Goal: Information Seeking & Learning: Learn about a topic

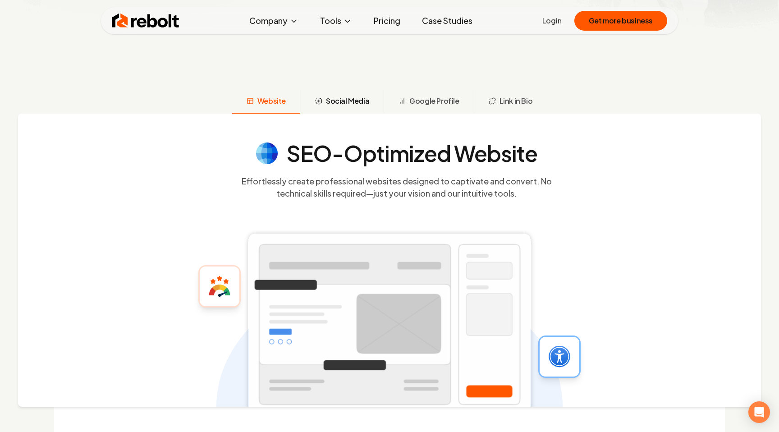
click at [353, 100] on span "Social Media" at bounding box center [347, 101] width 43 height 11
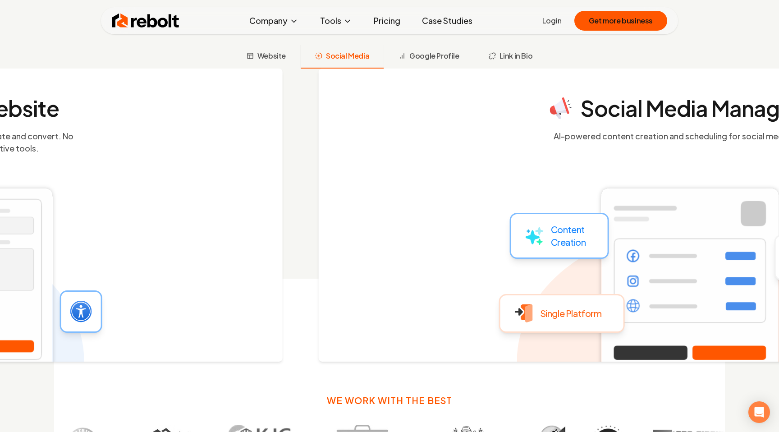
scroll to position [359, 0]
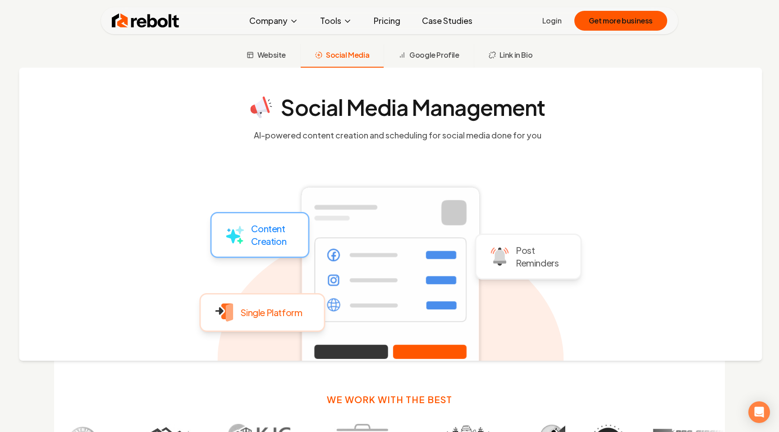
click at [431, 69] on div "Social Media Management AI-powered content creation and scheduling for social m…" at bounding box center [390, 214] width 743 height 293
click at [441, 50] on span "Google Profile" at bounding box center [434, 55] width 50 height 11
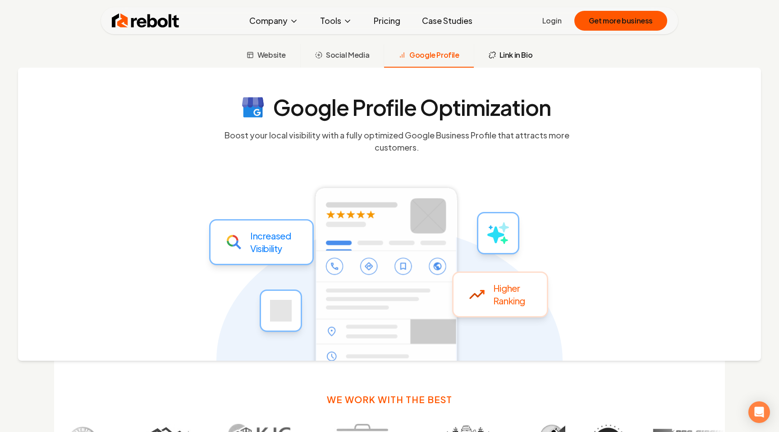
click at [508, 63] on button "Link in Bio" at bounding box center [510, 55] width 73 height 23
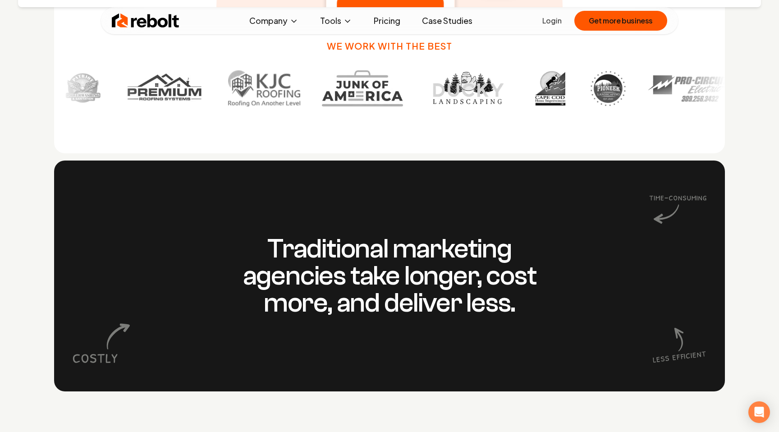
scroll to position [737, 0]
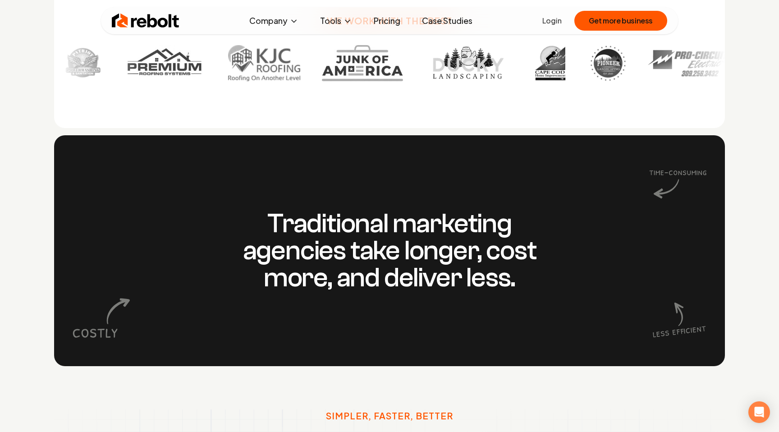
click at [391, 23] on link "Pricing" at bounding box center [386, 21] width 41 height 18
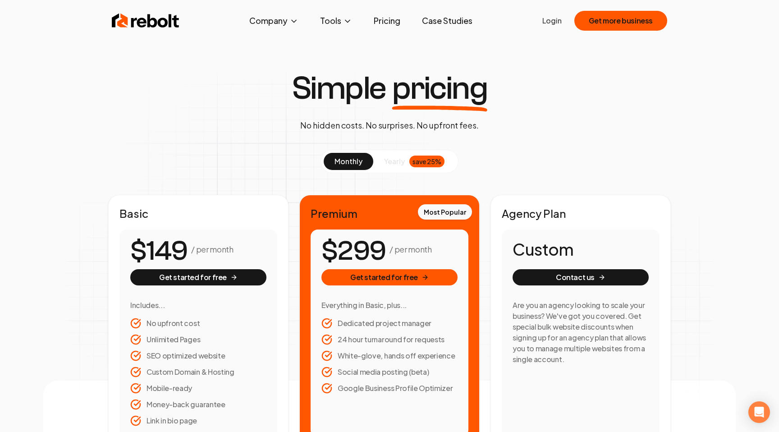
click at [354, 162] on span "monthly" at bounding box center [348, 160] width 28 height 9
click at [156, 19] on img at bounding box center [146, 21] width 68 height 18
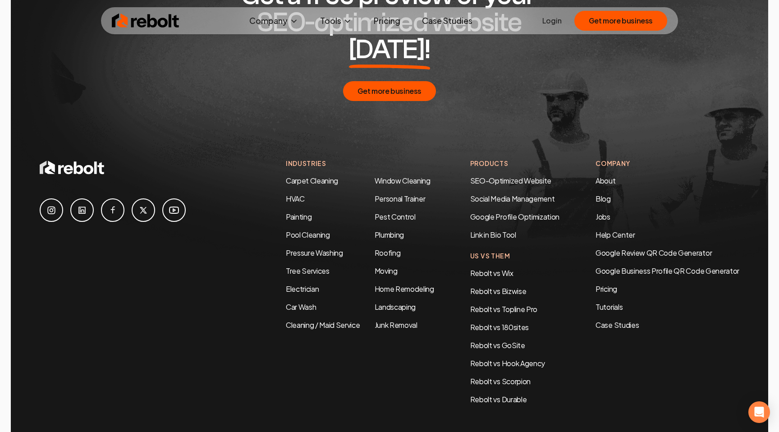
scroll to position [4742, 0]
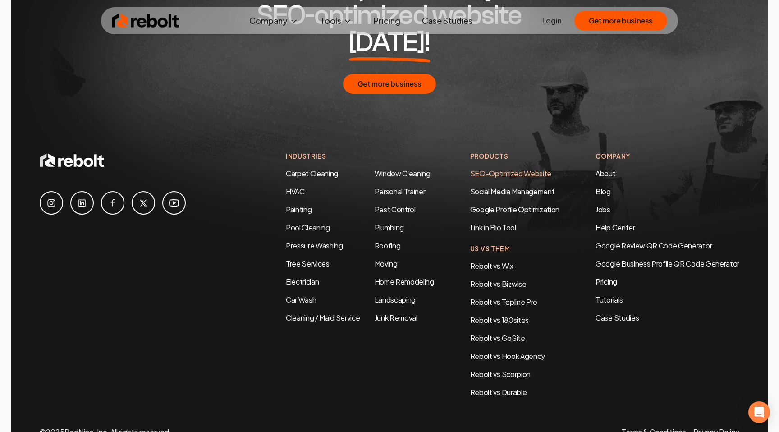
click at [518, 169] on link "SEO-Optimized Website" at bounding box center [510, 173] width 81 height 9
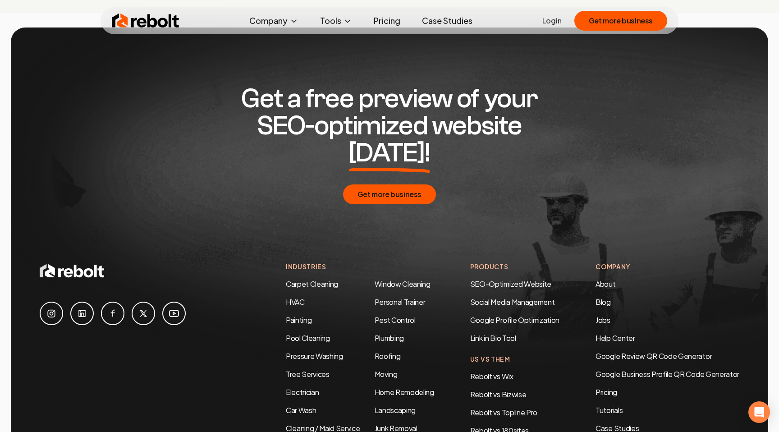
scroll to position [4759, 0]
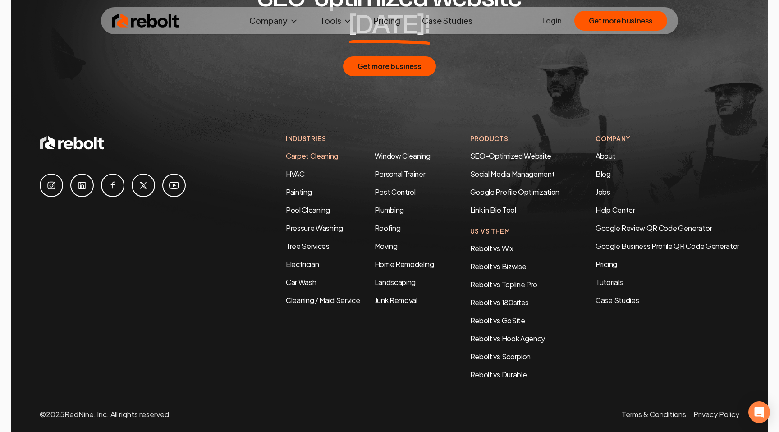
click at [303, 151] on link "Carpet Cleaning" at bounding box center [312, 155] width 52 height 9
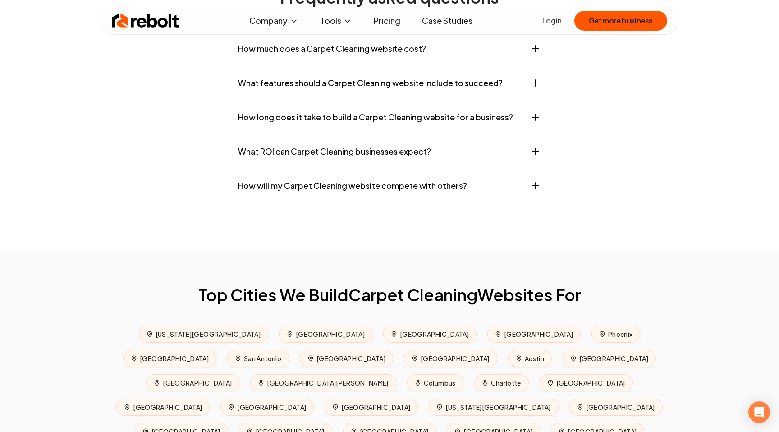
scroll to position [3680, 0]
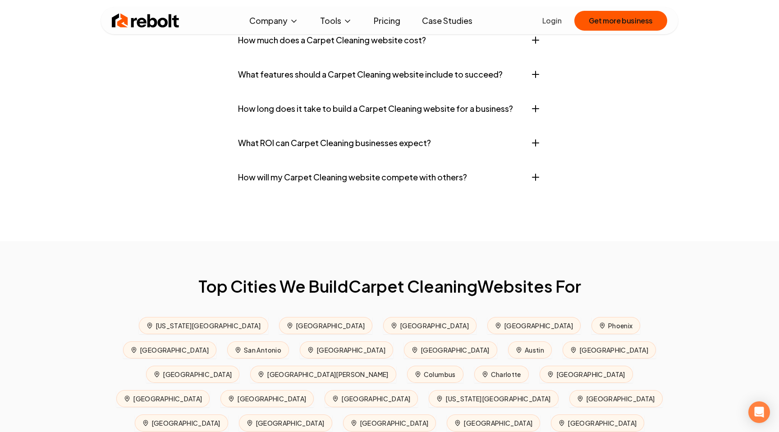
click at [402, 54] on button "How much does a Carpet Cleaning website cost?" at bounding box center [389, 40] width 303 height 27
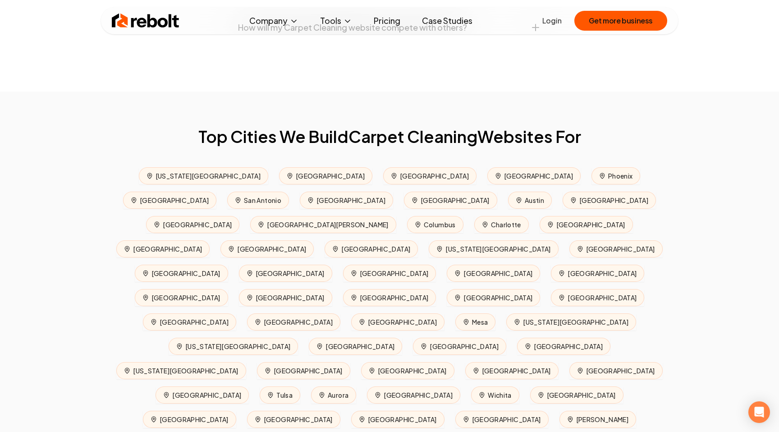
scroll to position [3919, 0]
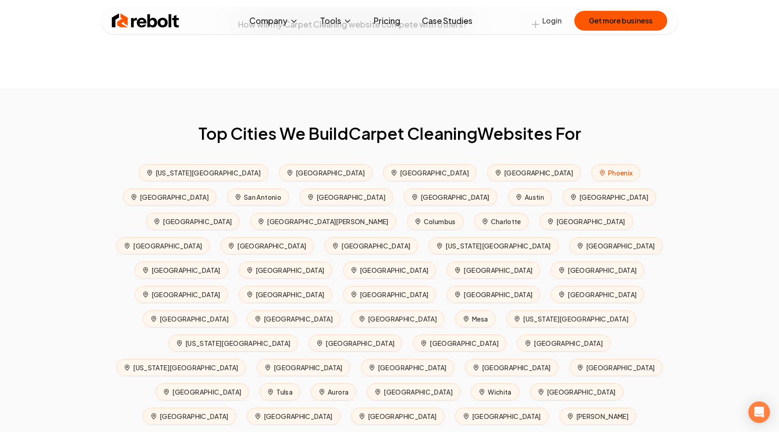
click at [591, 181] on span "Phoenix" at bounding box center [615, 172] width 49 height 17
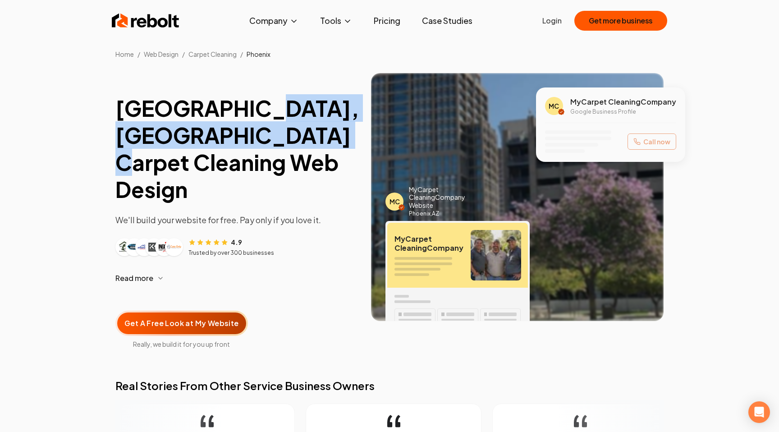
drag, startPoint x: 248, startPoint y: 109, endPoint x: 341, endPoint y: 141, distance: 97.8
click at [341, 141] on h1 "[GEOGRAPHIC_DATA], [GEOGRAPHIC_DATA] Carpet Cleaning Web Design" at bounding box center [235, 149] width 241 height 108
copy h1 "Carpet Cleaning Web Design"
click at [136, 14] on img at bounding box center [146, 21] width 68 height 18
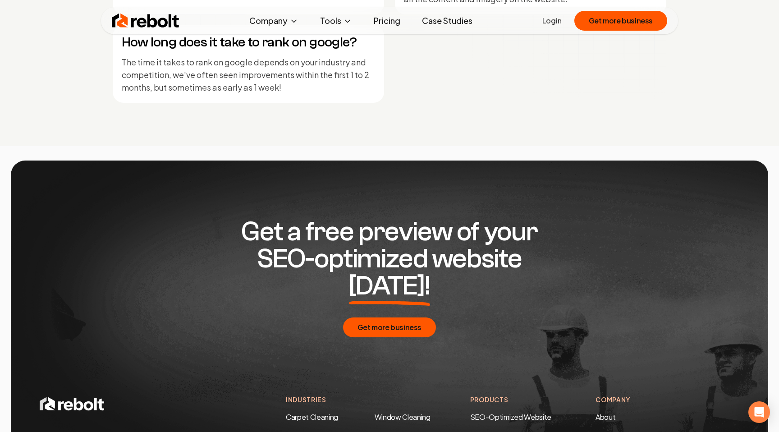
scroll to position [4759, 0]
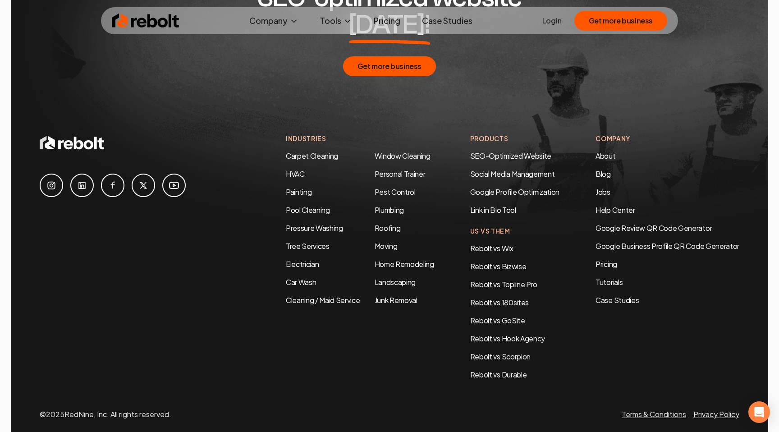
click at [51, 180] on icon at bounding box center [51, 185] width 11 height 11
click at [159, 22] on img at bounding box center [146, 21] width 68 height 18
click at [305, 277] on link "Car Wash" at bounding box center [301, 281] width 30 height 9
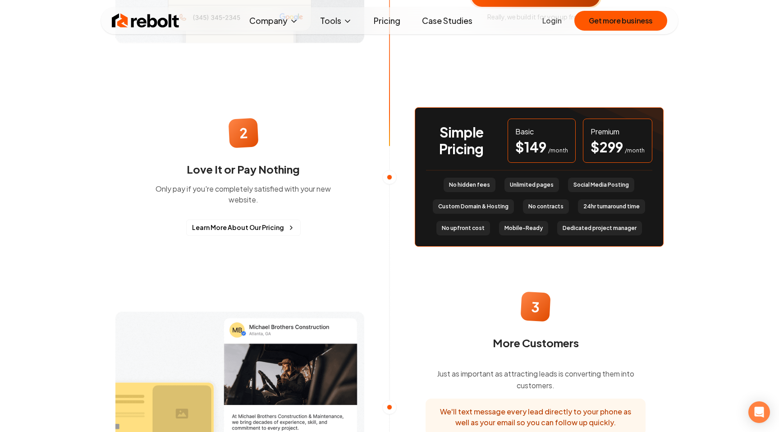
scroll to position [802, 0]
click at [379, 18] on link "Pricing" at bounding box center [386, 21] width 41 height 18
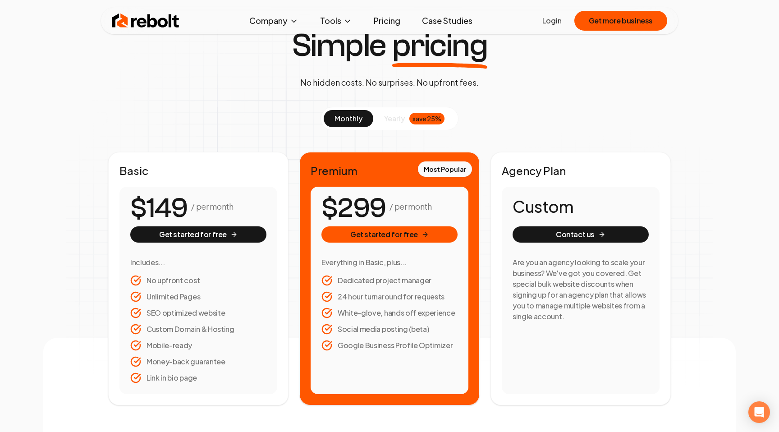
scroll to position [44, 0]
